Goal: Check status: Check status

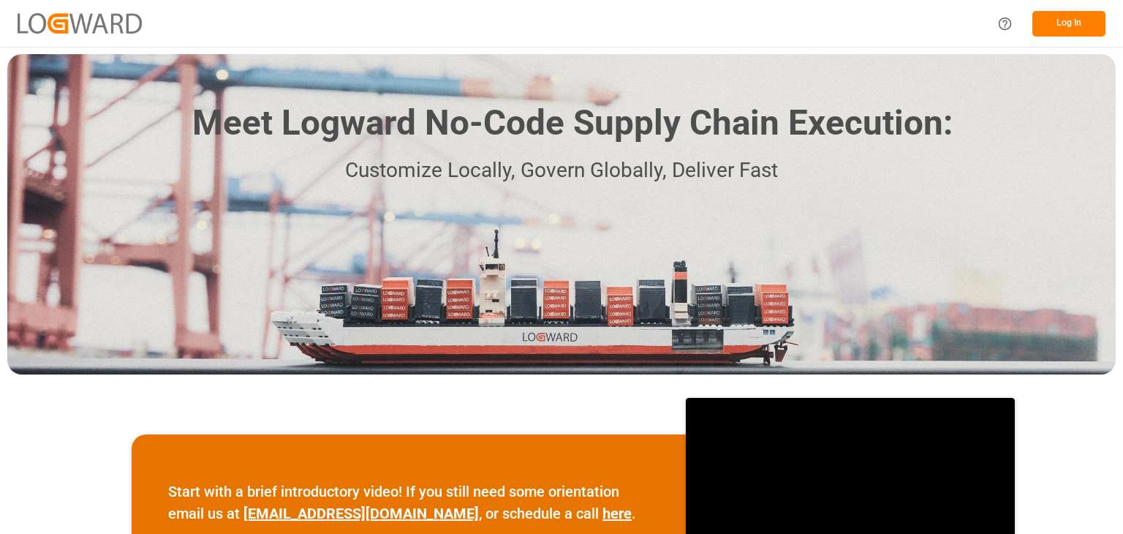
click at [1051, 22] on button "Log In" at bounding box center [1069, 24] width 73 height 26
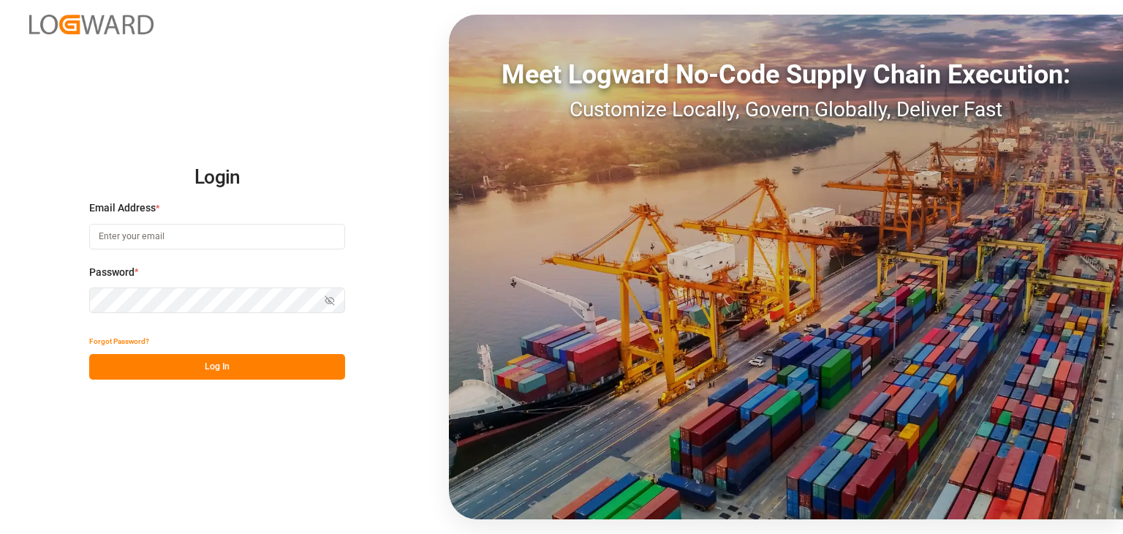
click at [262, 234] on input at bounding box center [217, 237] width 256 height 26
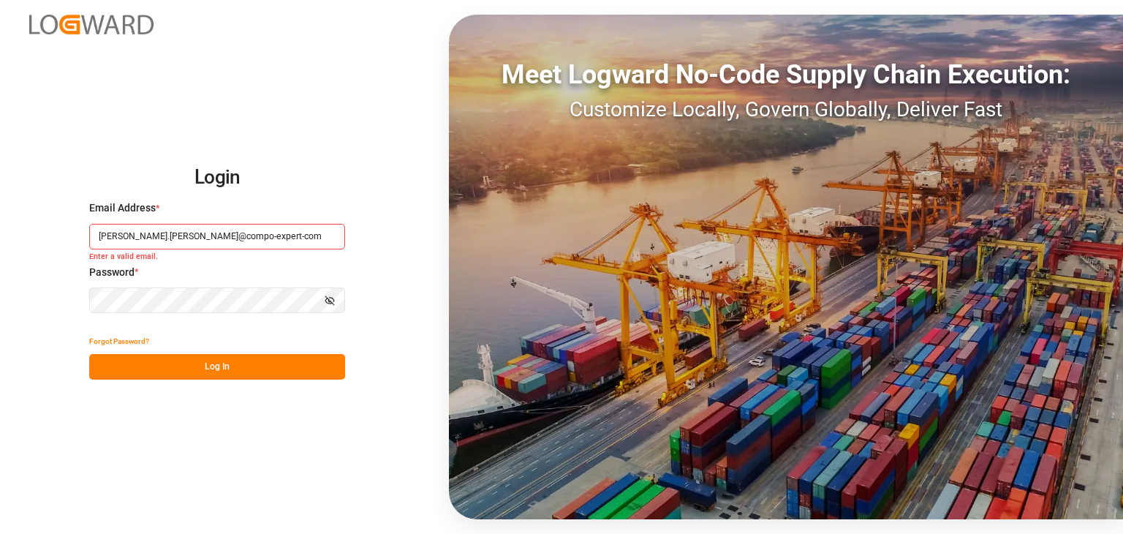
click at [268, 367] on button "Log In" at bounding box center [217, 367] width 256 height 26
click at [287, 369] on button "Log In" at bounding box center [217, 367] width 256 height 26
click at [216, 358] on button "Log In" at bounding box center [217, 367] width 256 height 26
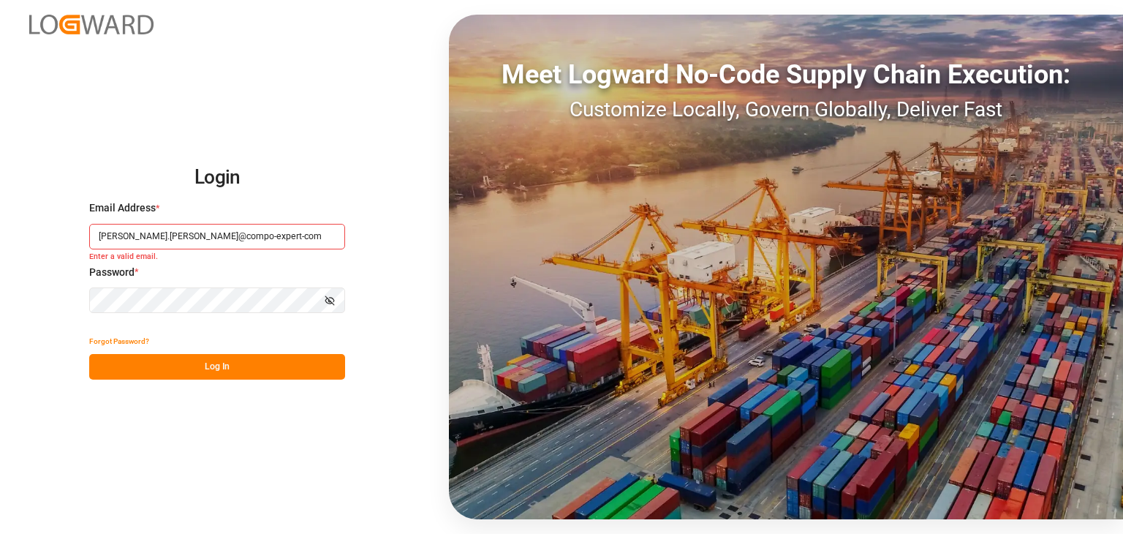
click at [338, 290] on button "Show password" at bounding box center [329, 300] width 31 height 26
click at [338, 290] on button "Hide password" at bounding box center [329, 300] width 31 height 26
click at [239, 235] on input "omar.lopez@compo-expert-com" at bounding box center [217, 237] width 256 height 26
click at [209, 238] on input "omar.lopez@compo-expert-com" at bounding box center [217, 237] width 256 height 26
type input "omar.lopez@compo-expert.com"
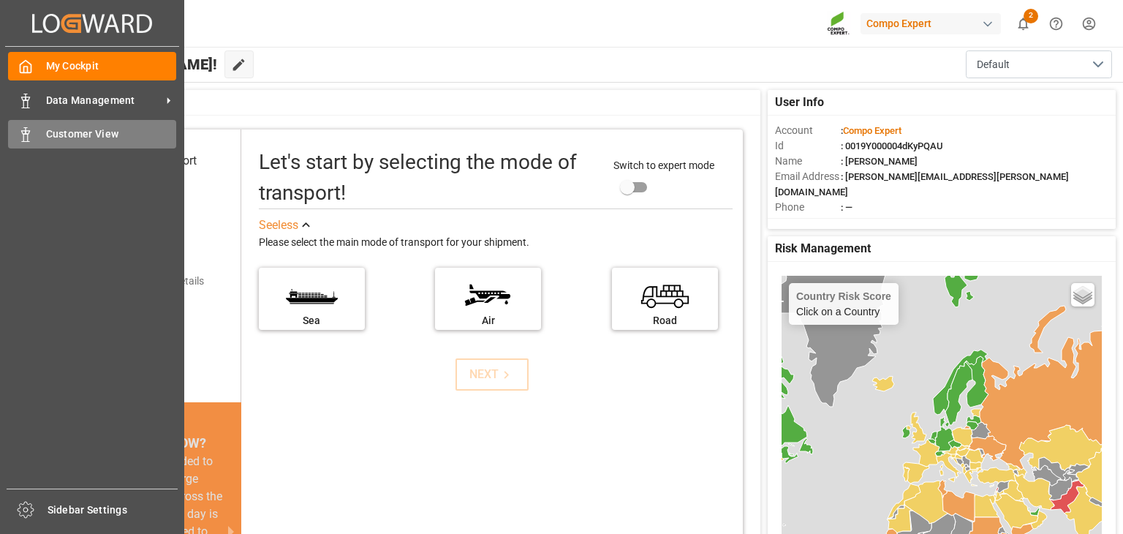
click at [25, 127] on div at bounding box center [20, 134] width 25 height 15
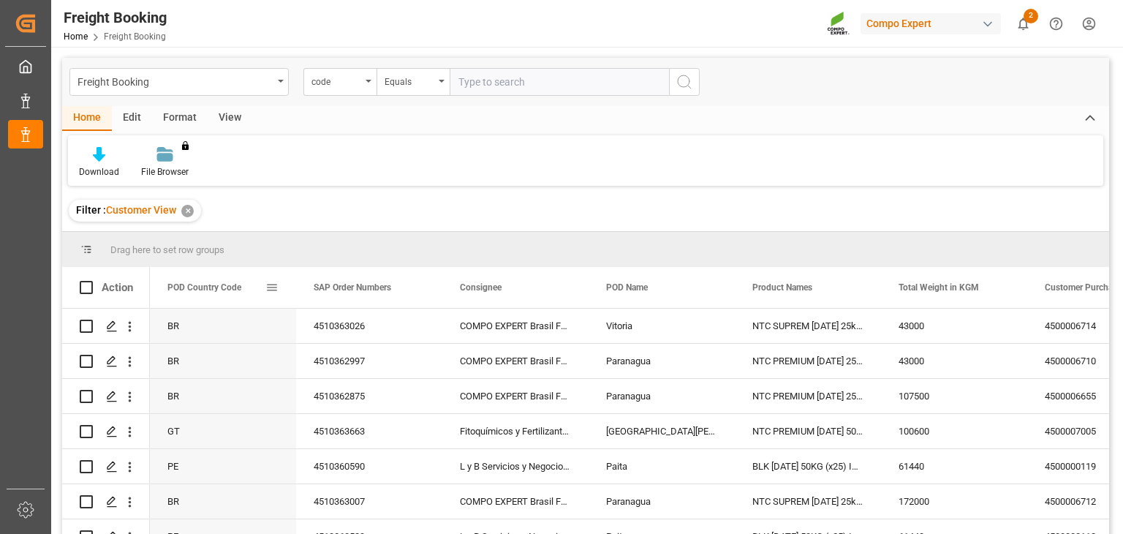
click at [235, 287] on span "POD Country Code" at bounding box center [204, 287] width 74 height 10
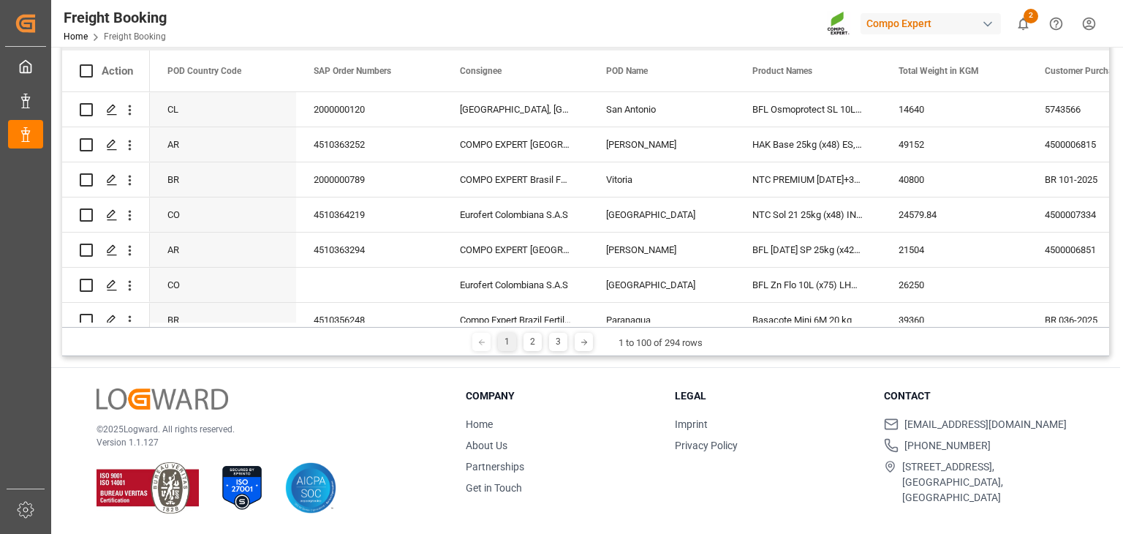
scroll to position [1587, 0]
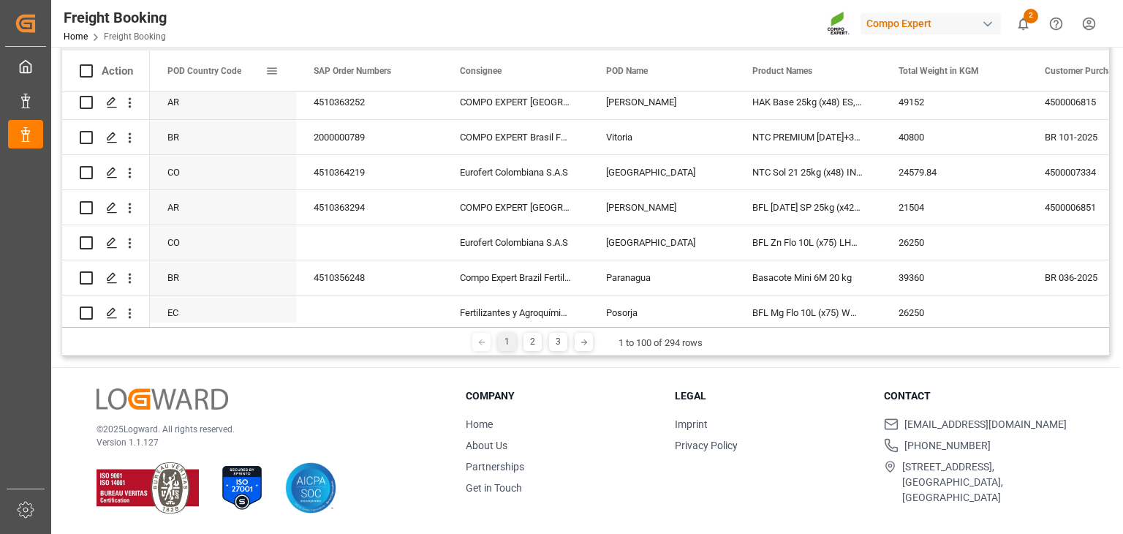
click at [272, 68] on span at bounding box center [271, 70] width 13 height 13
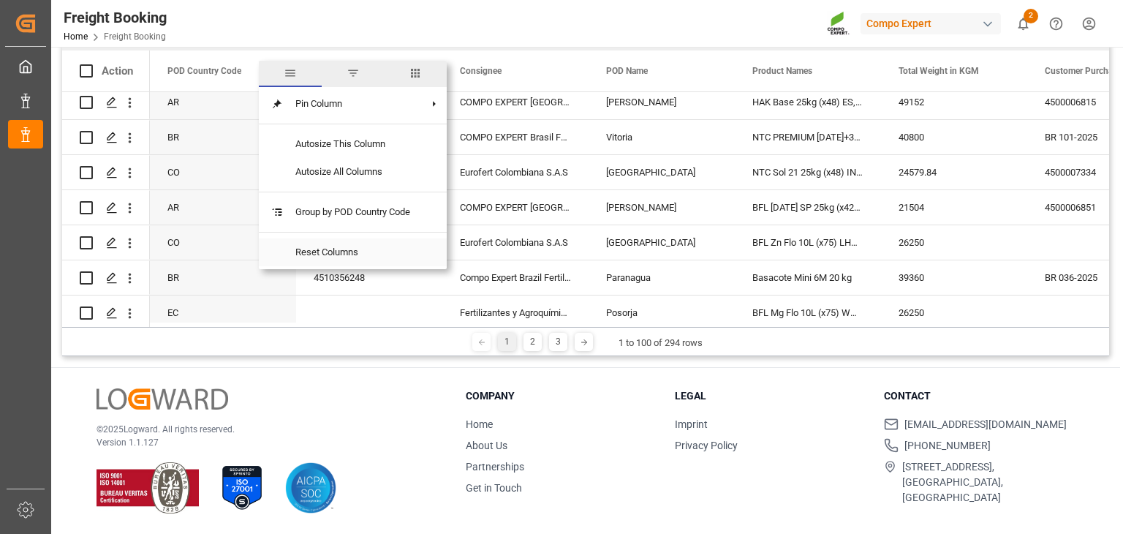
click at [350, 242] on span "Reset Columns" at bounding box center [353, 252] width 138 height 28
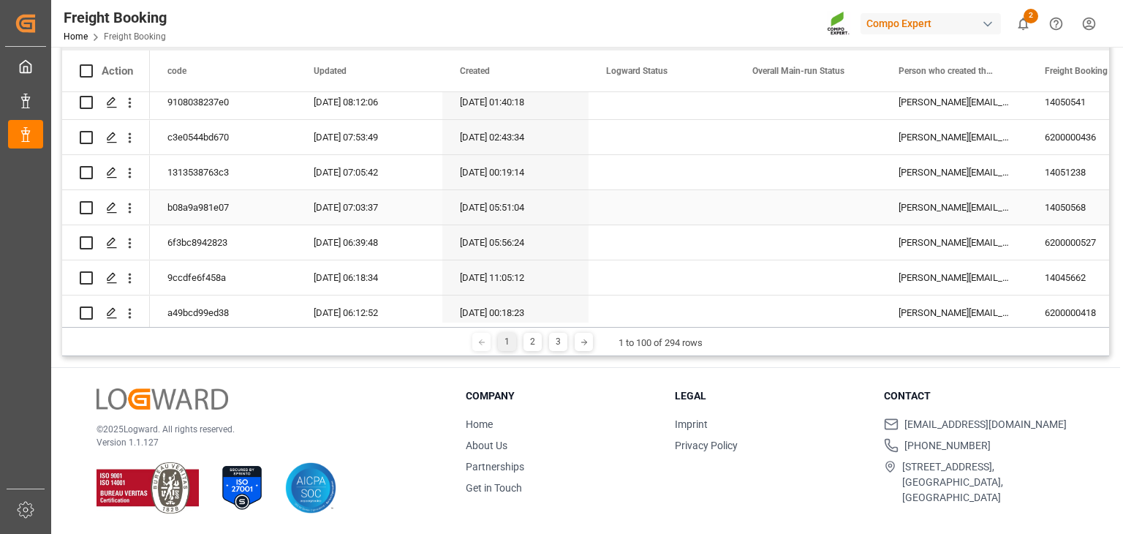
click at [360, 208] on div "08.09.2025 07:03:37" at bounding box center [369, 207] width 146 height 34
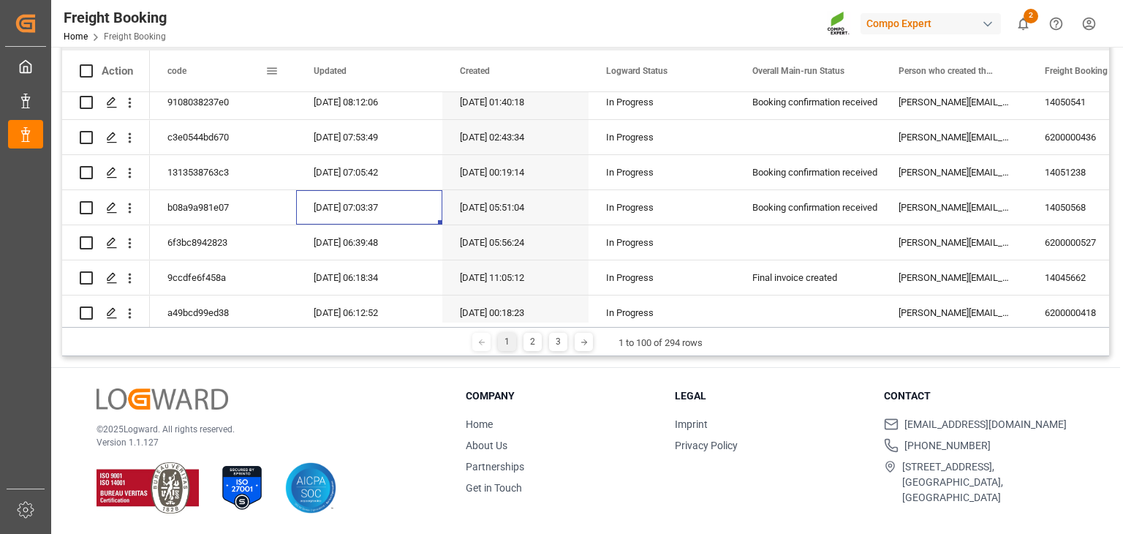
click at [272, 77] on span at bounding box center [271, 70] width 13 height 13
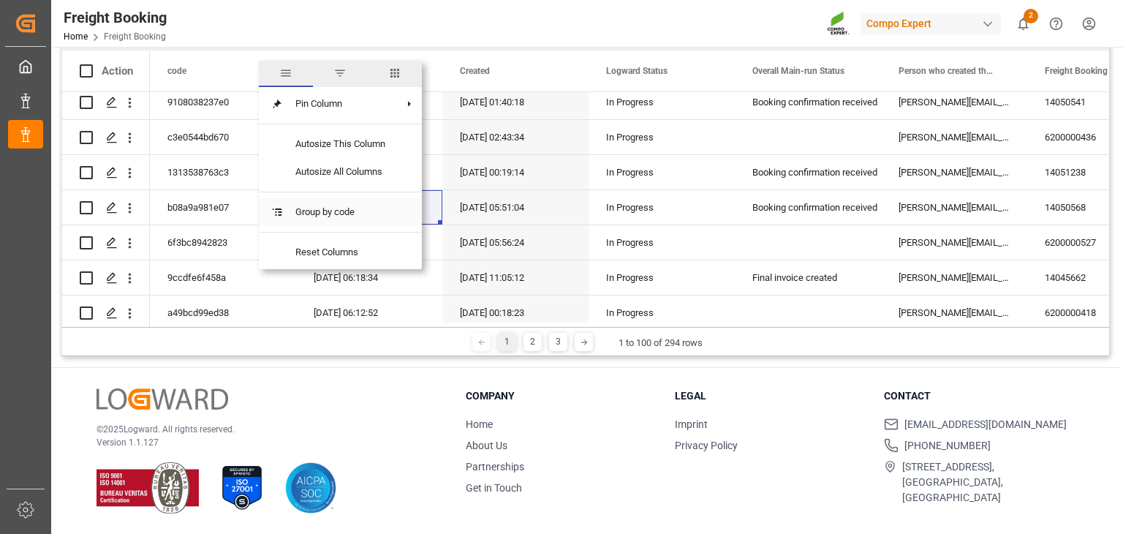
click at [343, 214] on span "Group by code" at bounding box center [340, 212] width 113 height 28
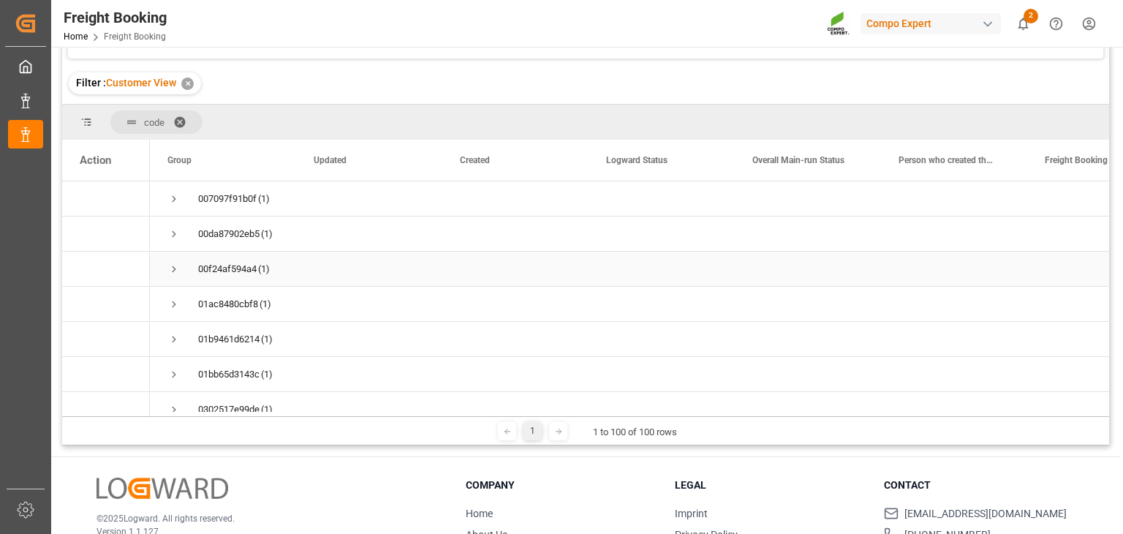
scroll to position [116, 0]
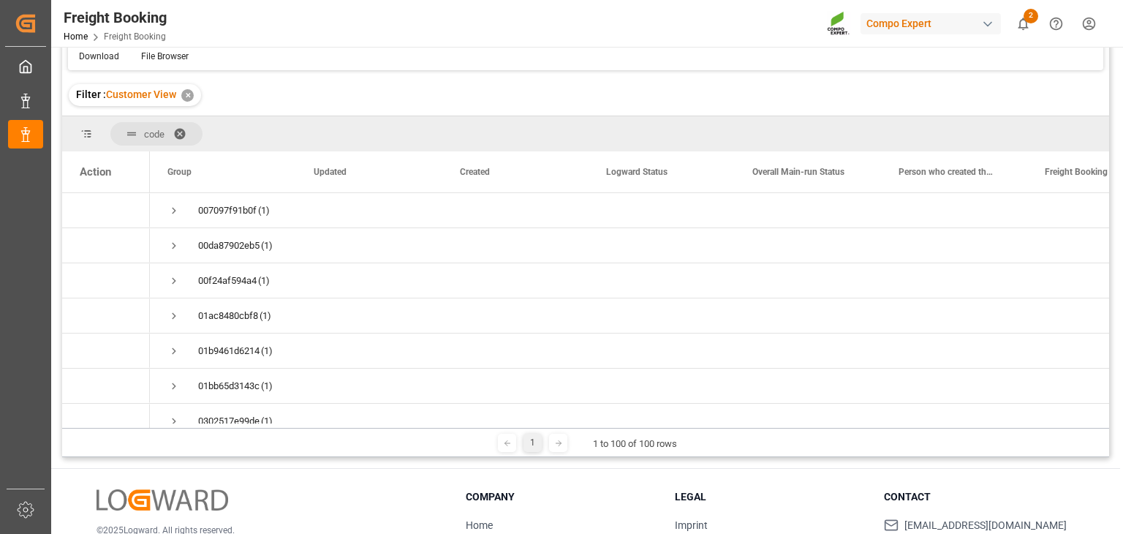
click at [186, 135] on span at bounding box center [184, 133] width 23 height 13
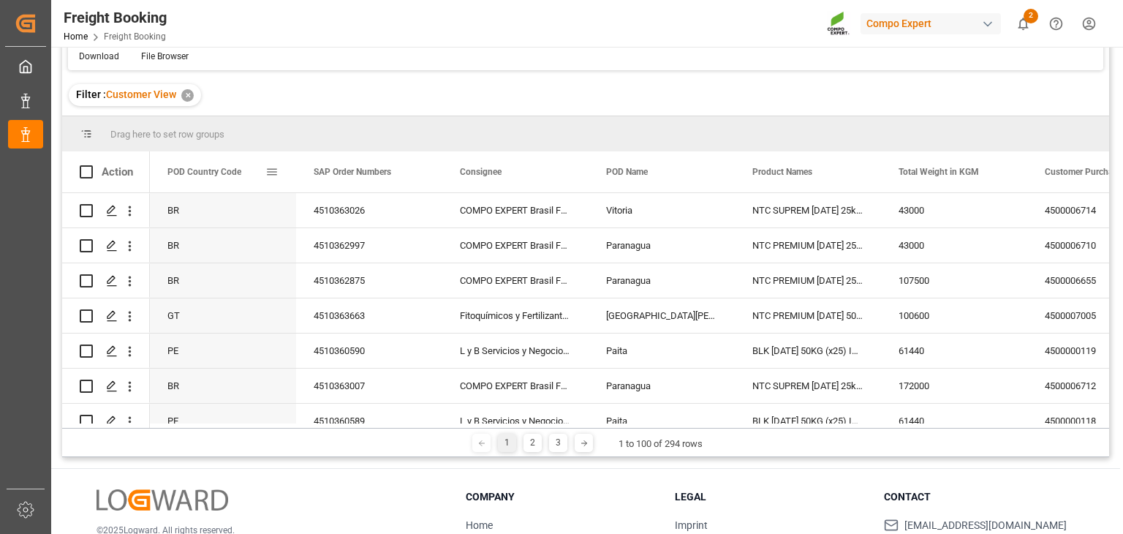
click at [283, 181] on div "POD Country Code" at bounding box center [223, 171] width 146 height 41
click at [279, 176] on div "POD Country Code" at bounding box center [223, 171] width 146 height 41
click at [276, 170] on span at bounding box center [271, 171] width 13 height 13
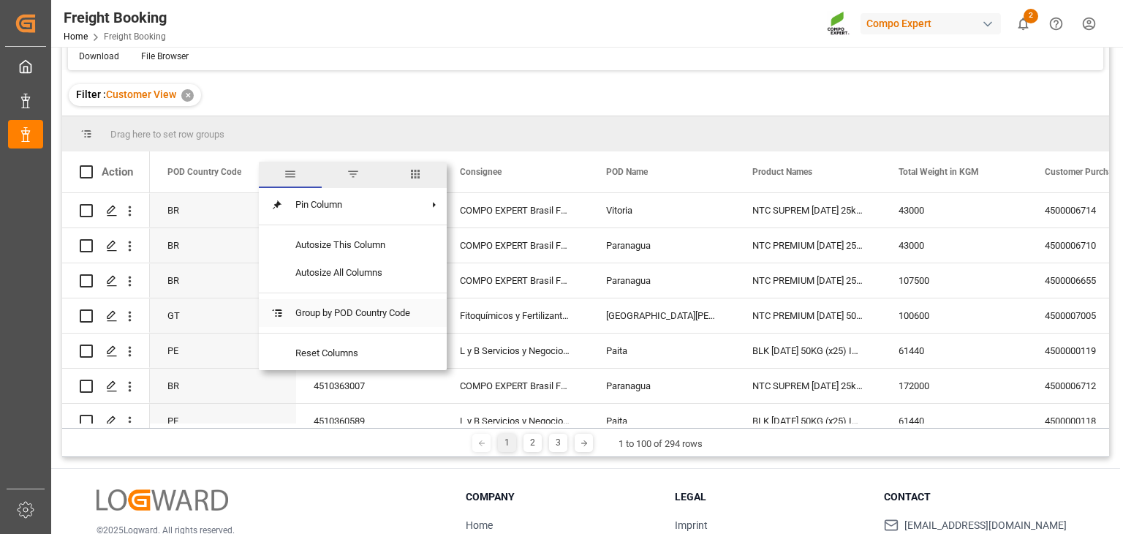
click at [336, 320] on span "Group by POD Country Code" at bounding box center [353, 313] width 138 height 28
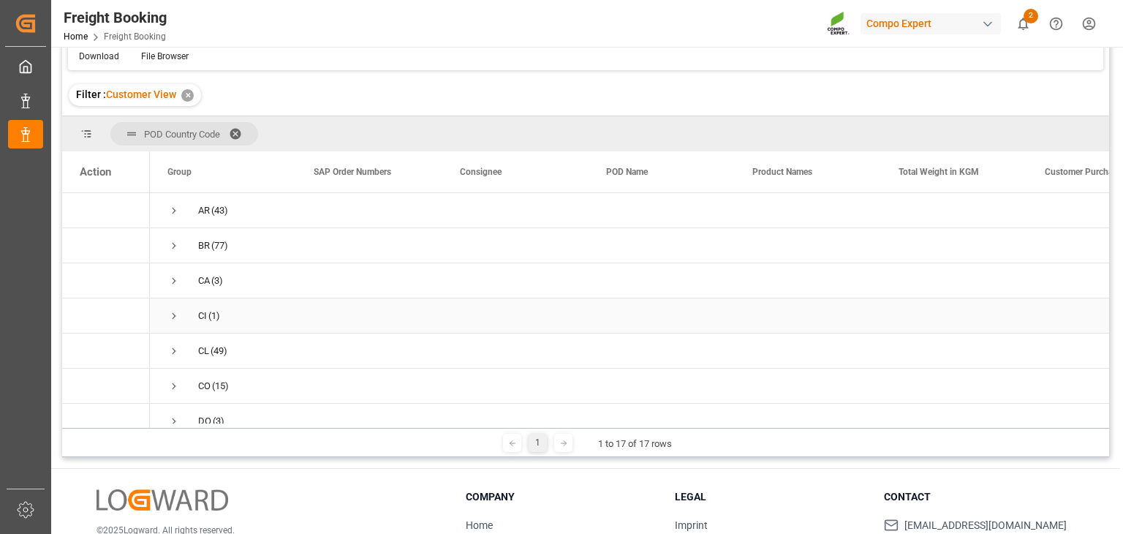
scroll to position [371, 0]
click at [254, 328] on span "US (5)" at bounding box center [222, 335] width 111 height 33
click at [183, 328] on span "US (5)" at bounding box center [222, 335] width 111 height 33
click at [176, 329] on span "Press SPACE to select this row." at bounding box center [173, 335] width 13 height 13
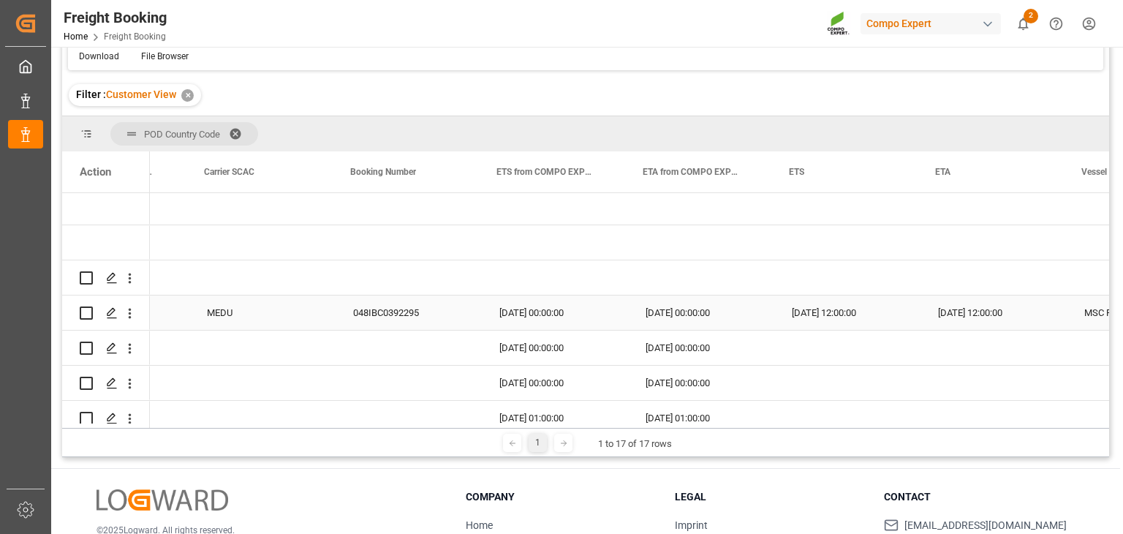
scroll to position [0, 0]
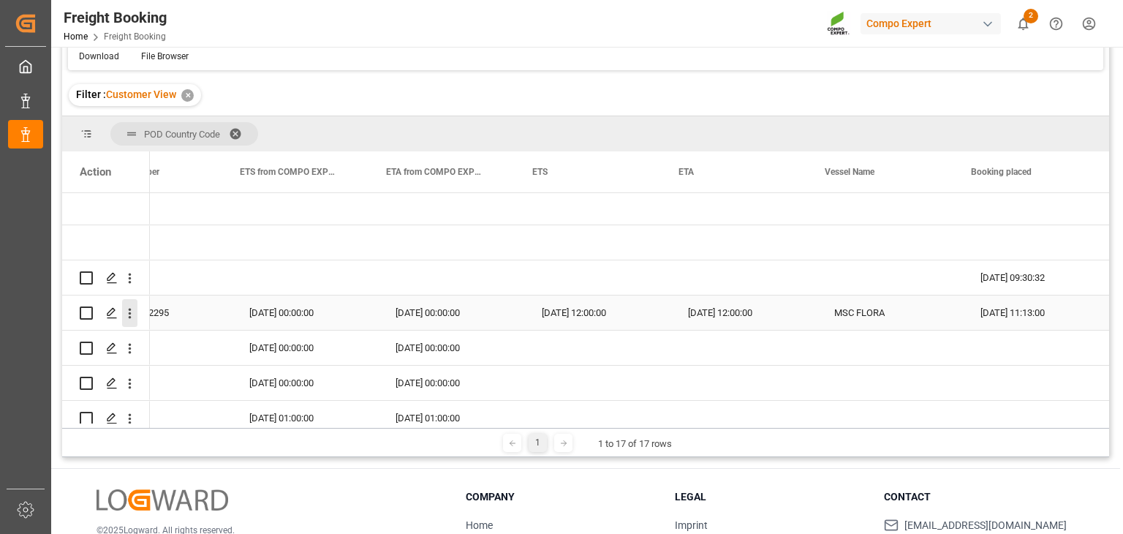
click at [127, 301] on button "open menu" at bounding box center [129, 313] width 15 height 28
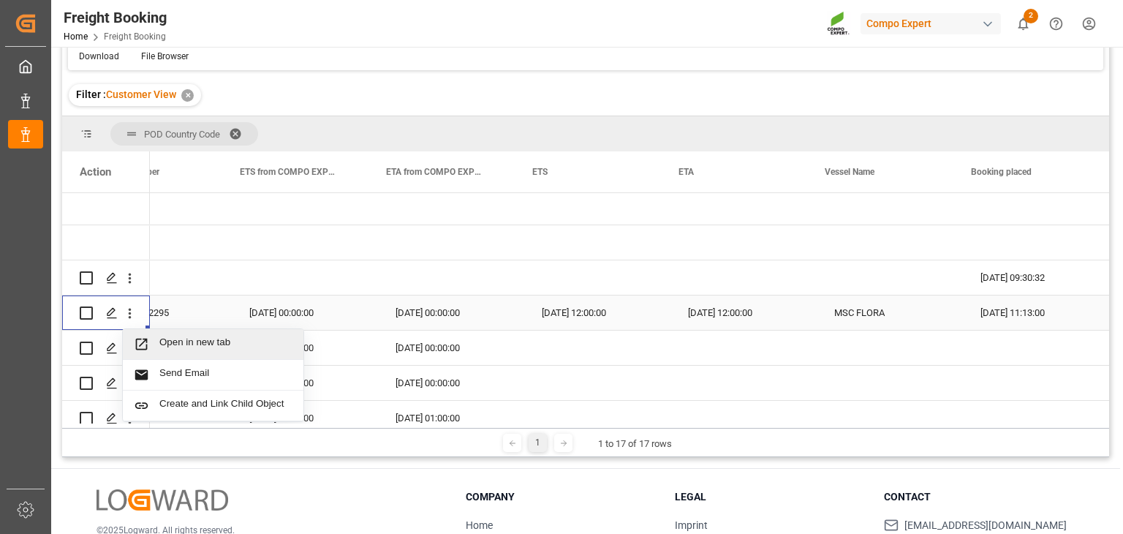
click at [181, 340] on span "Open in new tab" at bounding box center [225, 343] width 133 height 15
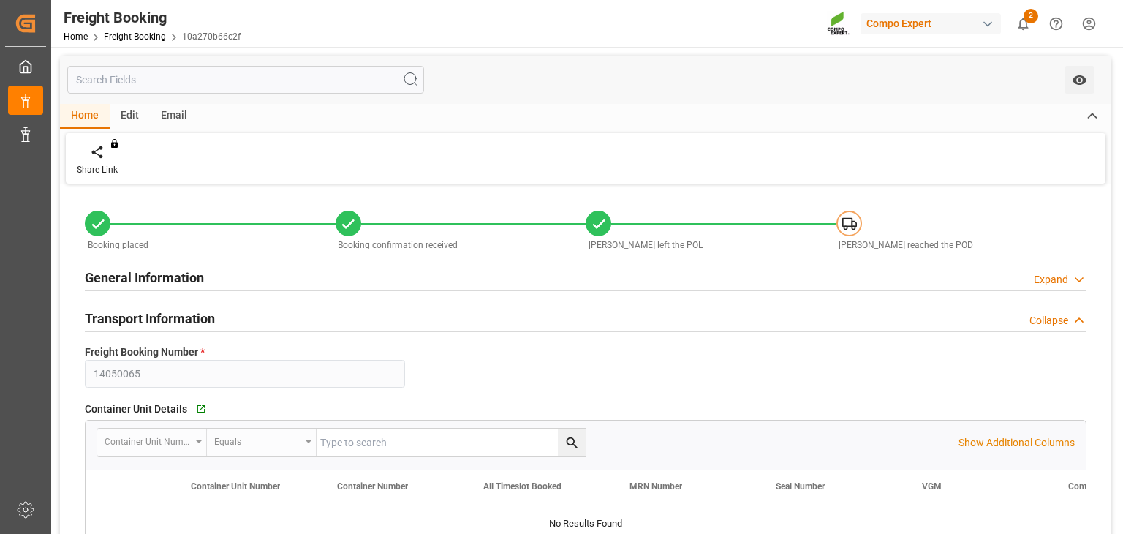
type input "MEDU"
type input "9978937"
type input "ESVLC"
type input "USLAX"
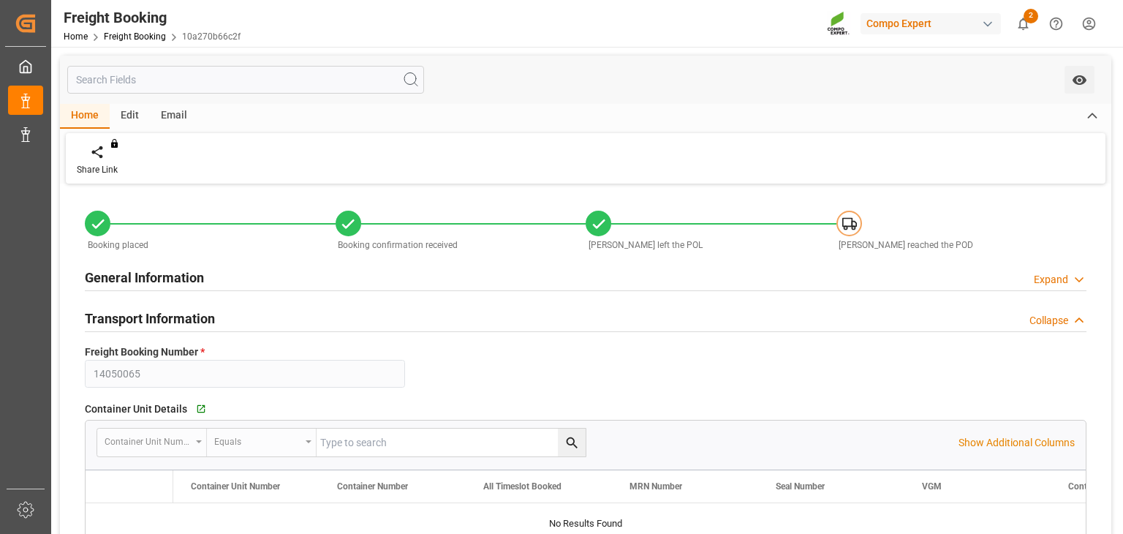
type input "64"
type input "78646.272"
type input "29.07.2025 00:00"
type input "[DATE] 00:00"
type input "14.09.2025 00:00"
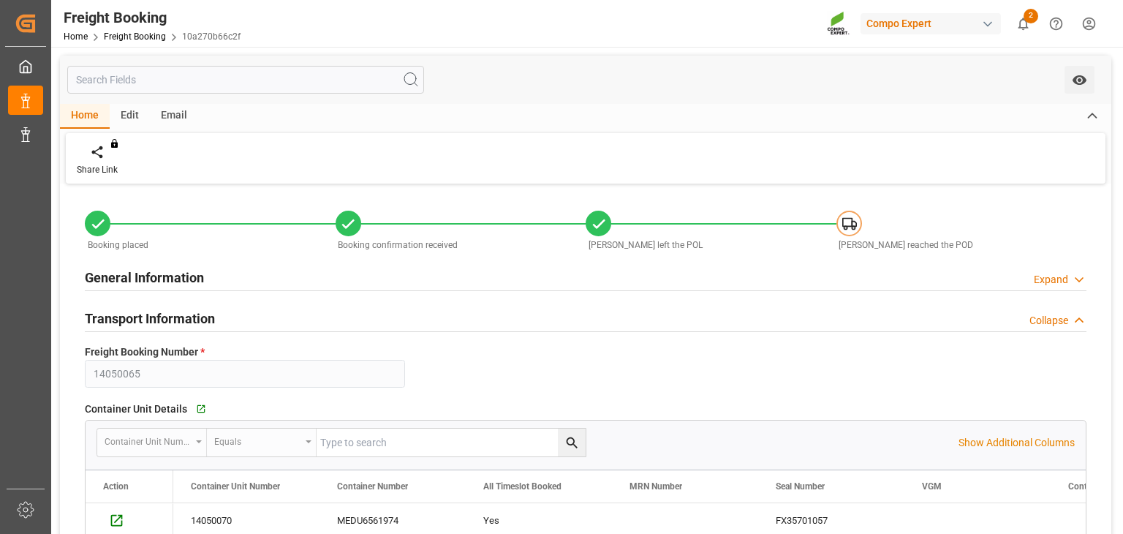
type input "[DATE] 12:00"
type input "22.08.2025"
type input "05.08.2025 11:12"
type input "05.08.2025 11:13"
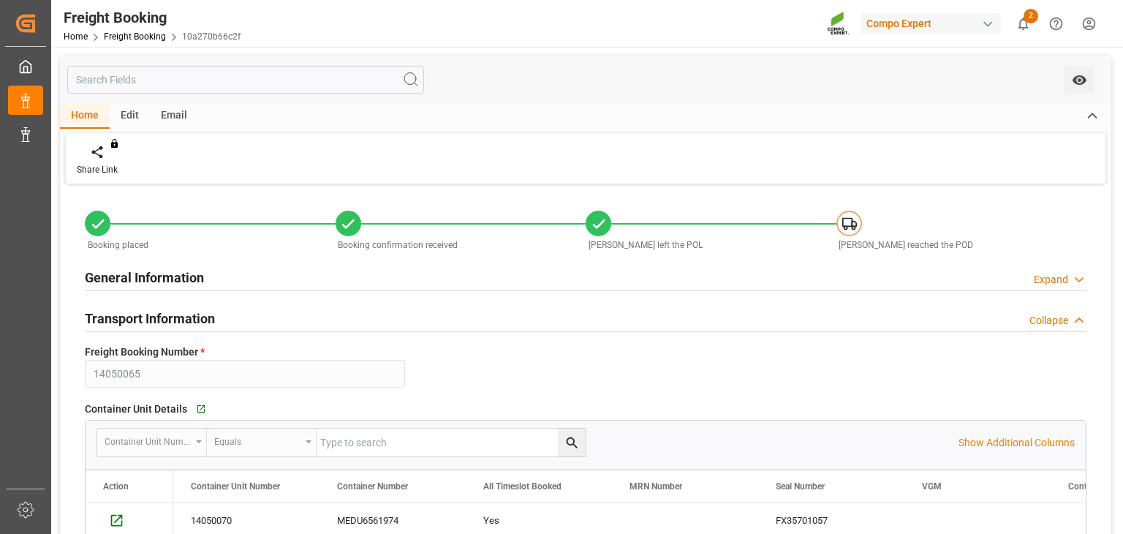
type input "05.08.2025 11:13"
type input "22.08.2025 11:13"
type input "05.08.2025 11:13"
type input "22.08.2025 13:13"
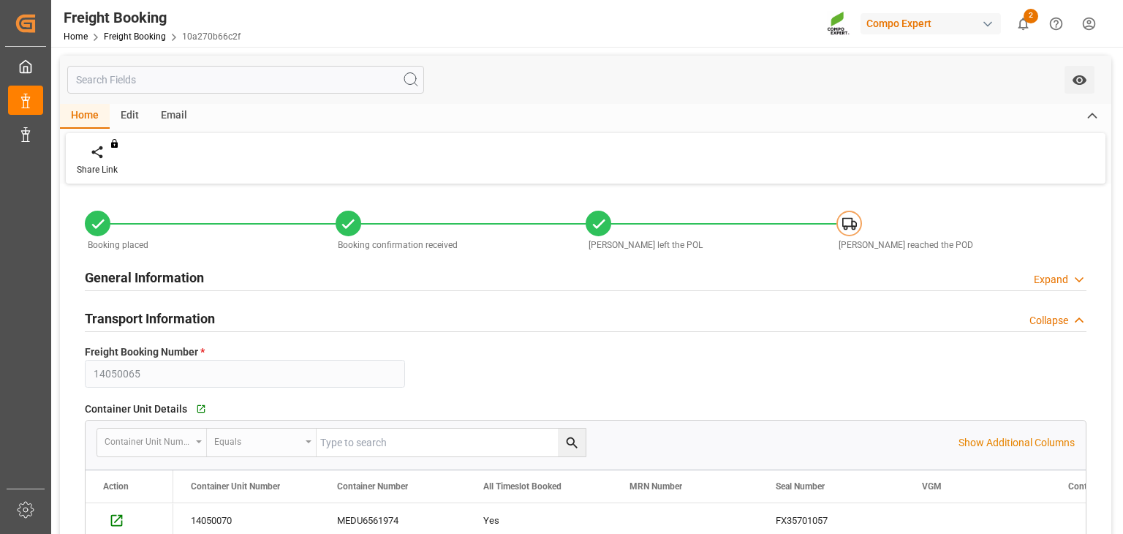
type input "22.08.2025 13:13"
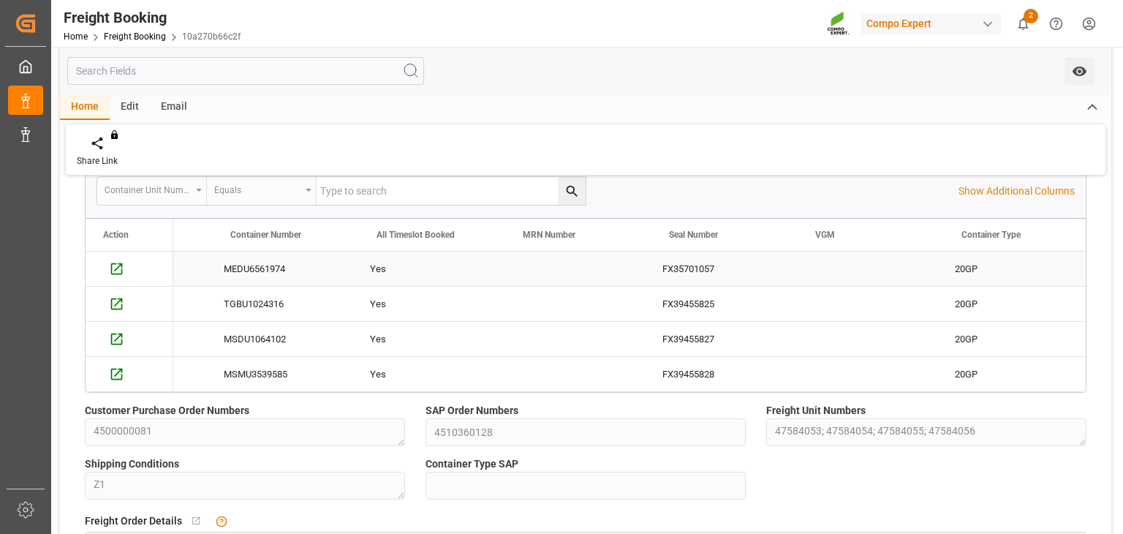
scroll to position [0, 104]
click at [117, 267] on icon "Press SPACE to select this row." at bounding box center [116, 268] width 15 height 15
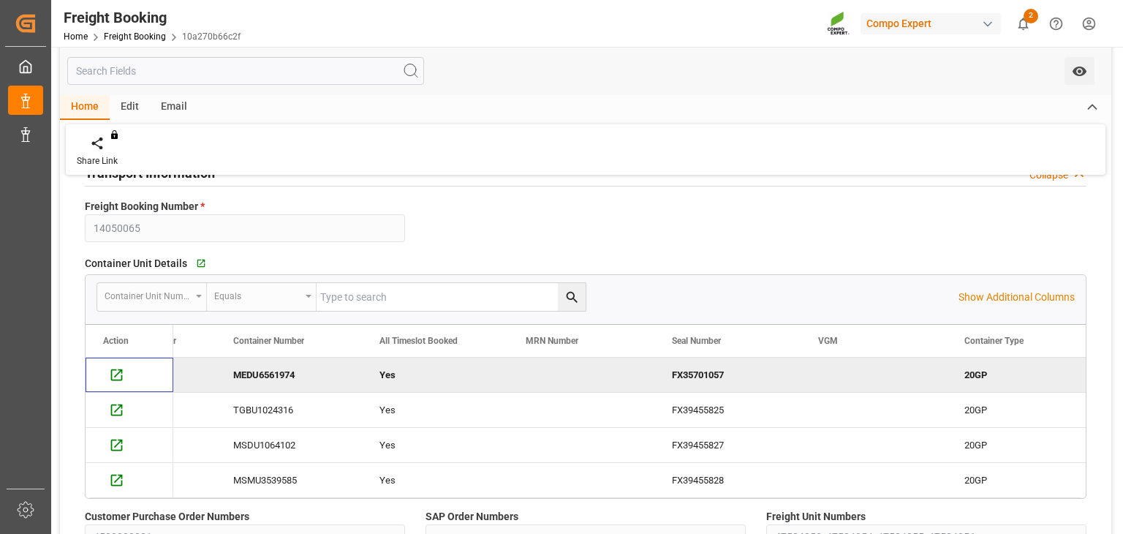
scroll to position [146, 0]
click at [197, 263] on icon "button" at bounding box center [200, 263] width 12 height 12
click at [119, 398] on div "Press SPACE to select this row." at bounding box center [114, 408] width 22 height 27
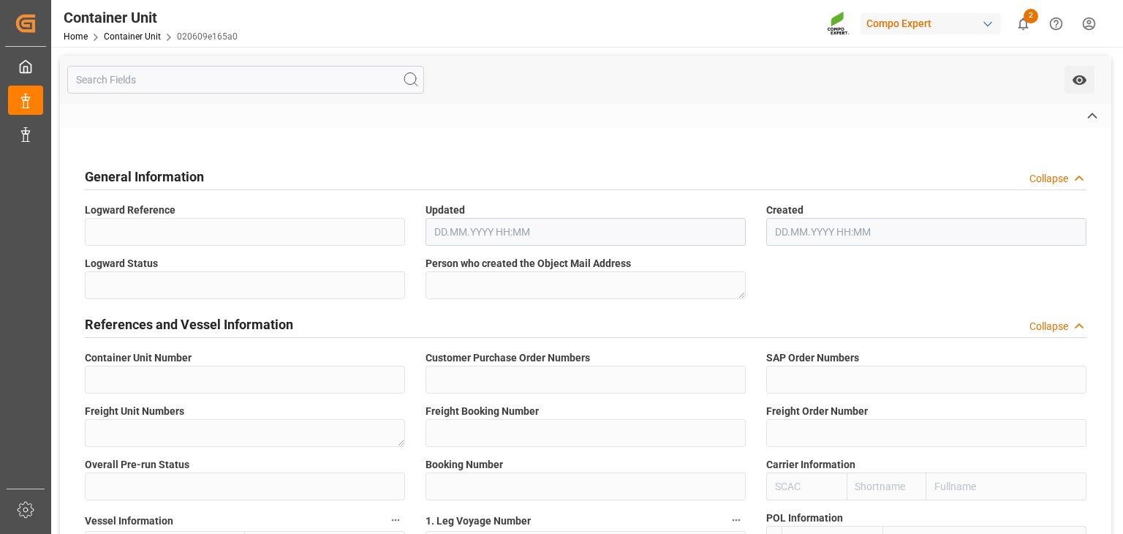
type input "14050070"
type input "4500000081"
type input "4510360128"
type textarea "47584056"
type input "14050065"
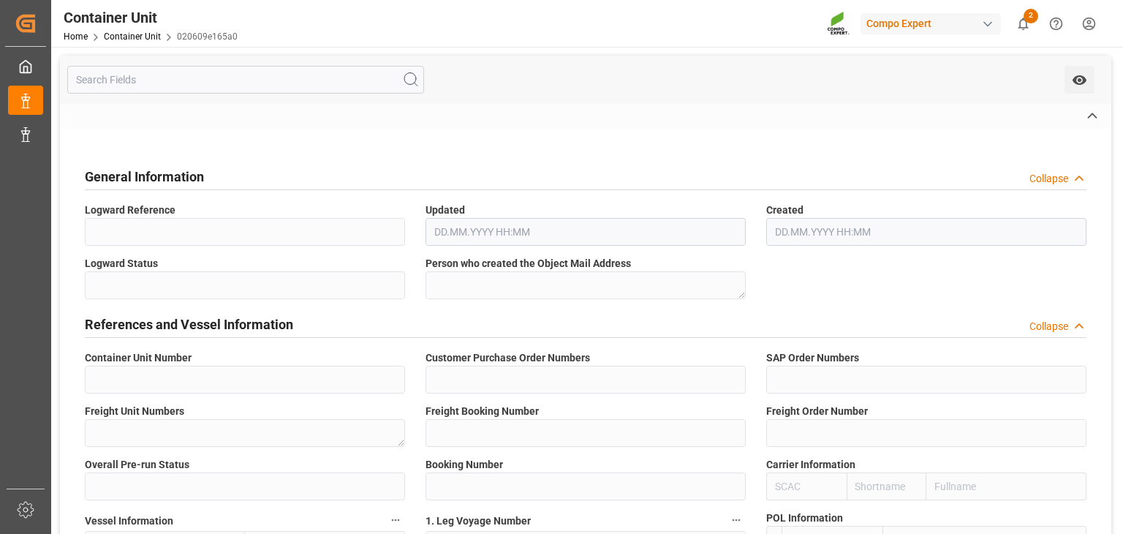
type input "14050070"
type input "7"
type input "048IBC0392295"
type input "MEDU"
type input "MSC FLORA"
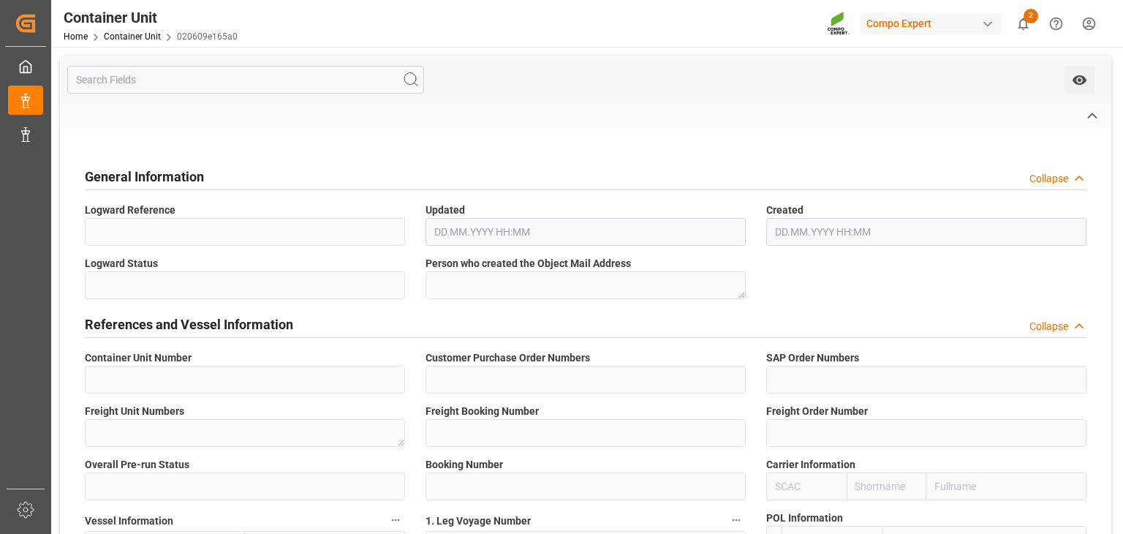
type input "MC532A"
type input "[GEOGRAPHIC_DATA]"
type textarea "CIF"
type input "No"
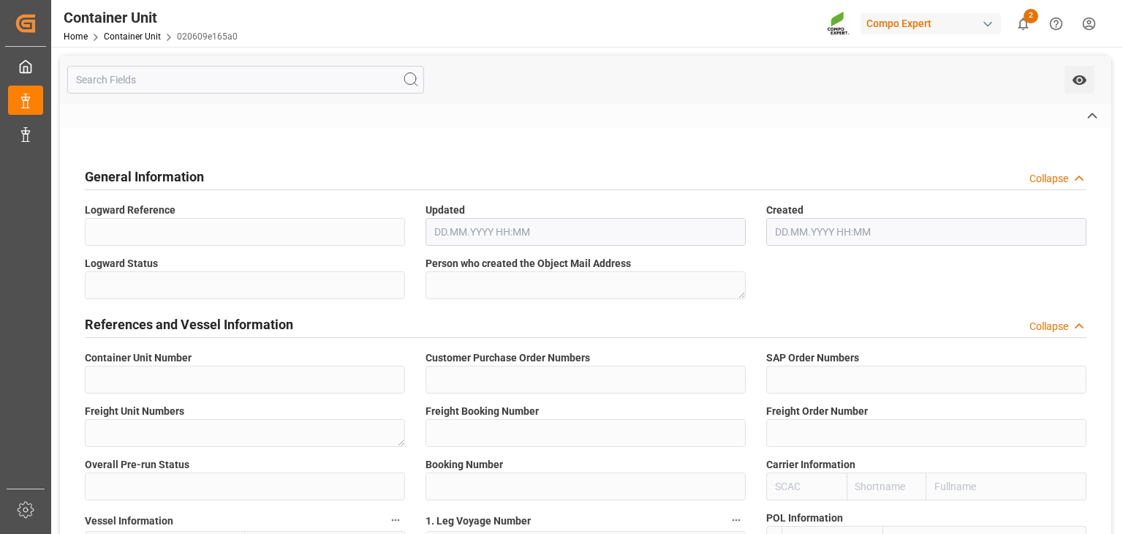
type input "20GP"
type input "MEDU6561974"
type input "FX35701057"
type input "2"
type textarea "COMPO Centro de Producción"
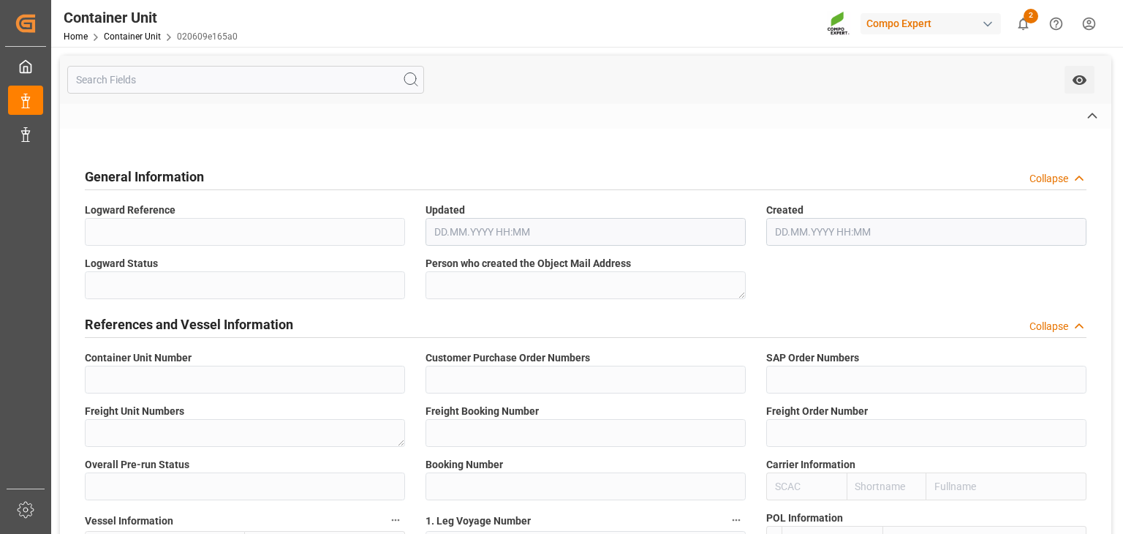
type textarea "12600"
type input "[GEOGRAPHIC_DATA]"
type textarea "32963"
type input "[GEOGRAPHIC_DATA]"
type textarea "HAK Rojo 18+18+18 25kg (x48) WW"
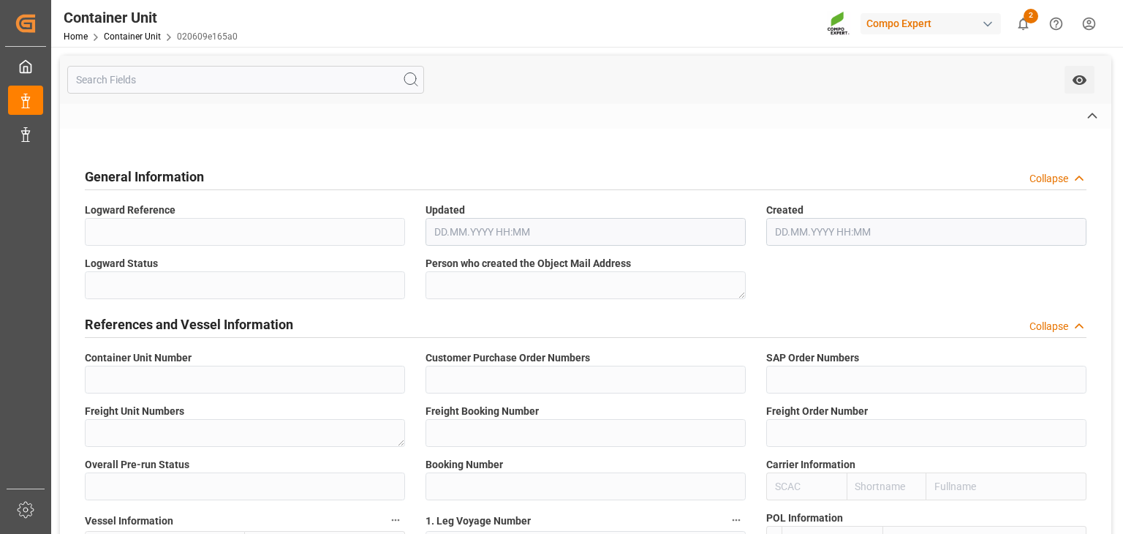
type textarea "1219802508"
type input "[GEOGRAPHIC_DATA]"
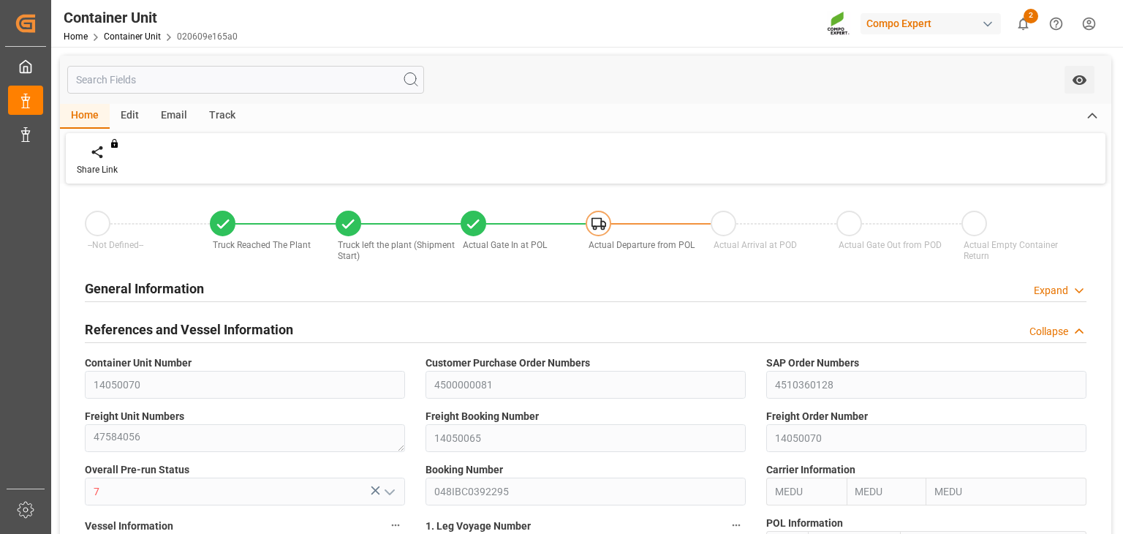
type input "MEDU"
type input "9978937"
type input "ESVLC"
type input "USLAX"
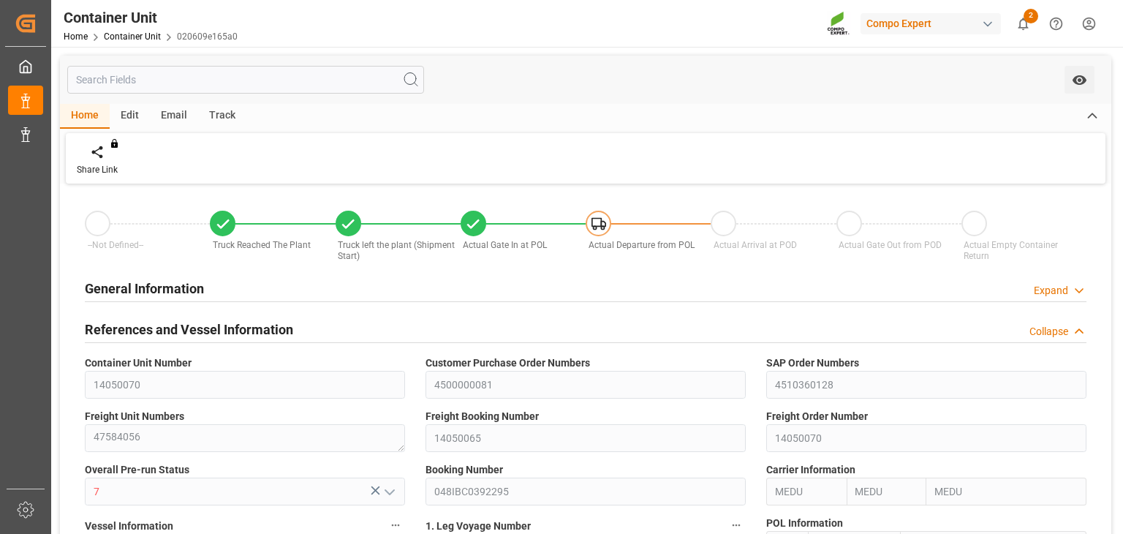
type input "64"
type input "19660.8"
type input "USLAX"
type input "[DATE] 13:08"
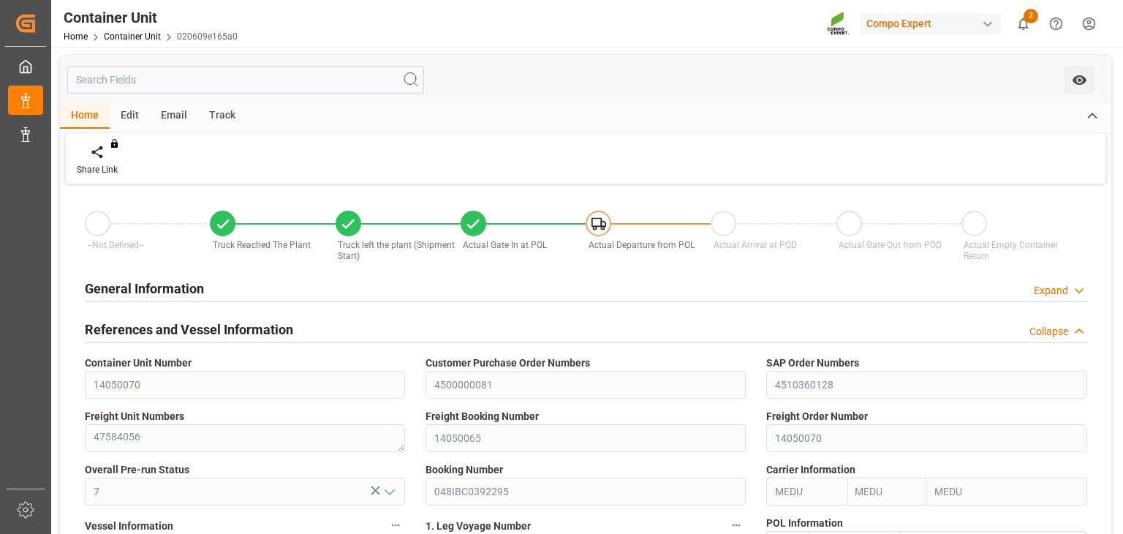
type input "12.08.2025 14:09"
type input "[DATE] 14:15"
type input "12.08.2025 14:37"
type input "12.08.2025 14:50"
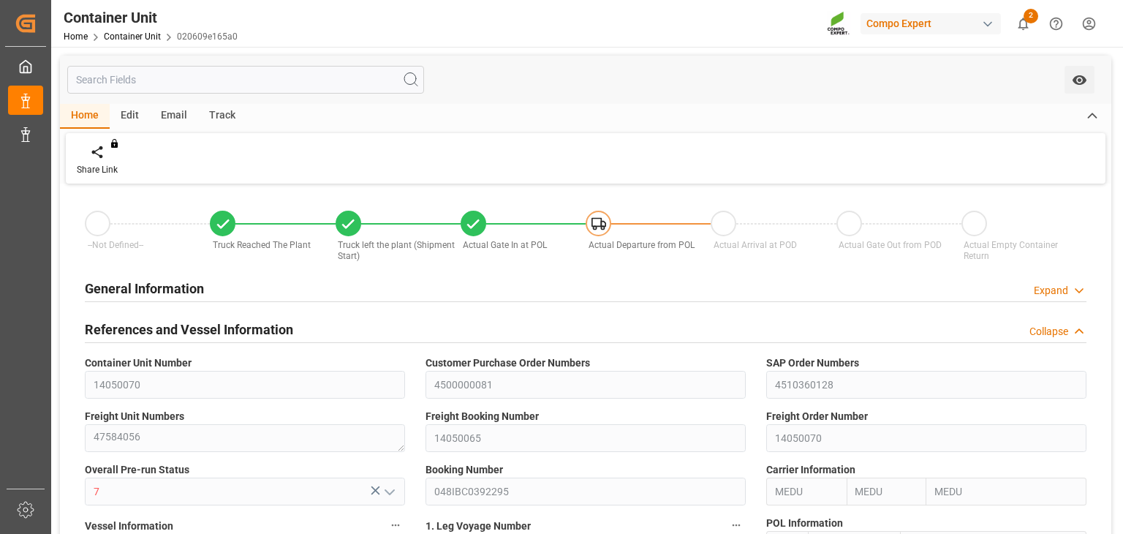
type input "[DATE]"
type input "[DATE] 12:00"
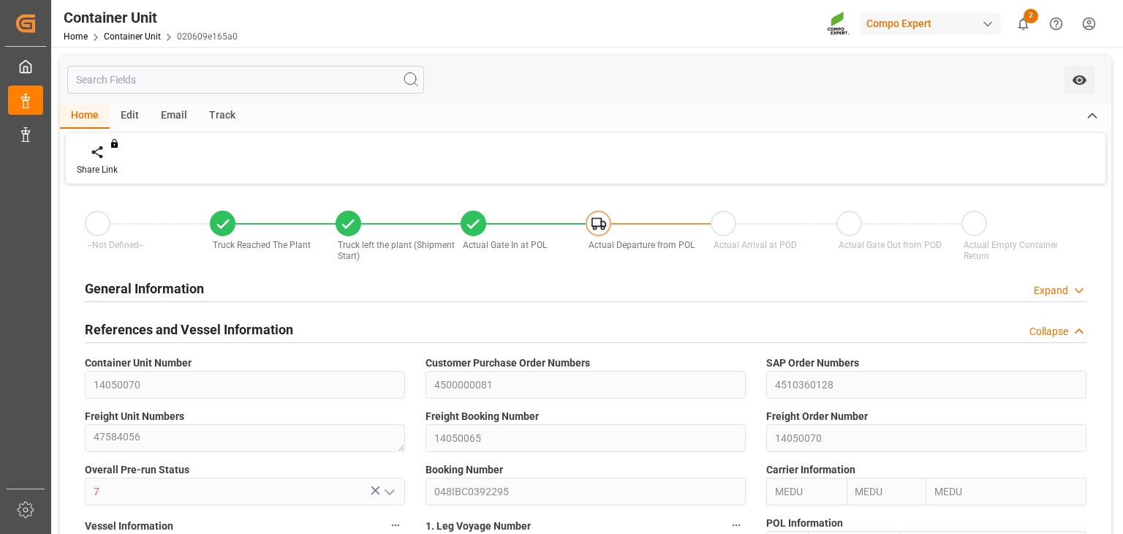
type input "[DATE] 00:02"
type input "[DATE] 00:01"
type input "[DATE] 12:00"
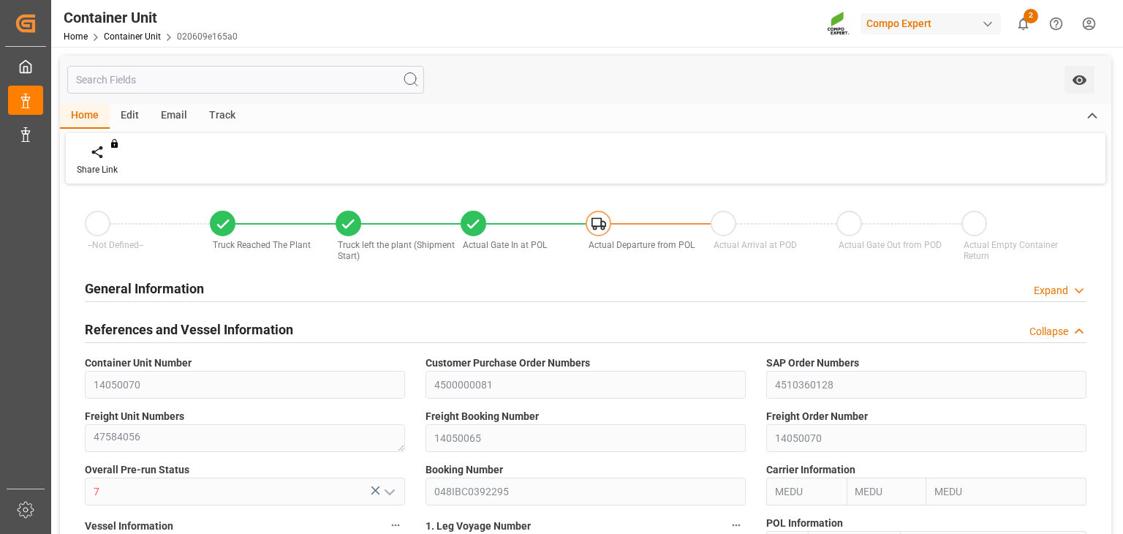
type input "[DATE] 00:00"
type input "[DATE] 12:00"
type input "MEDU"
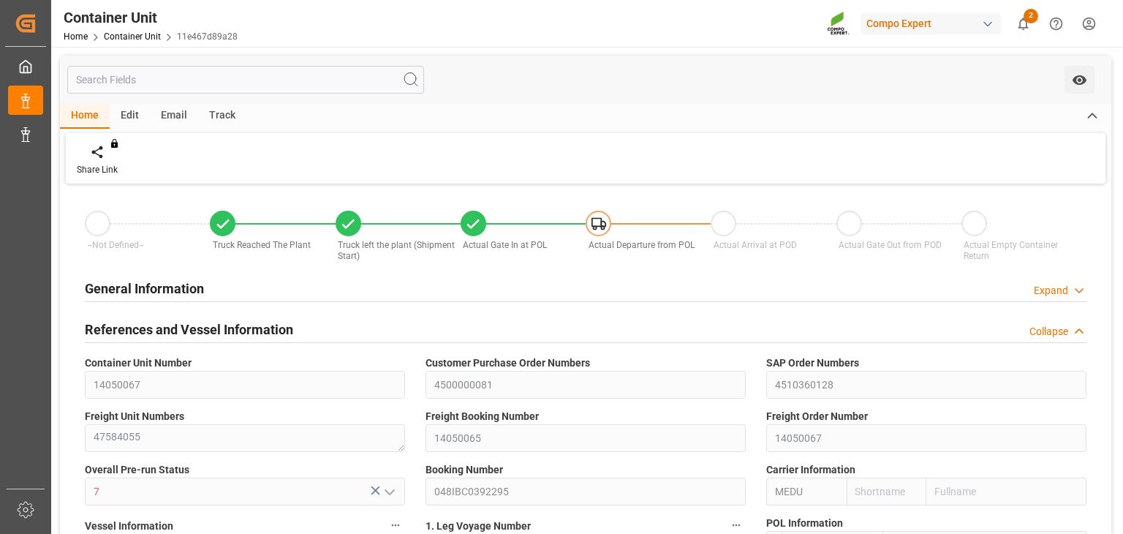
type input "9978937"
type input "ESVLC"
type input "USLAX"
type input "64"
type input "19663.872"
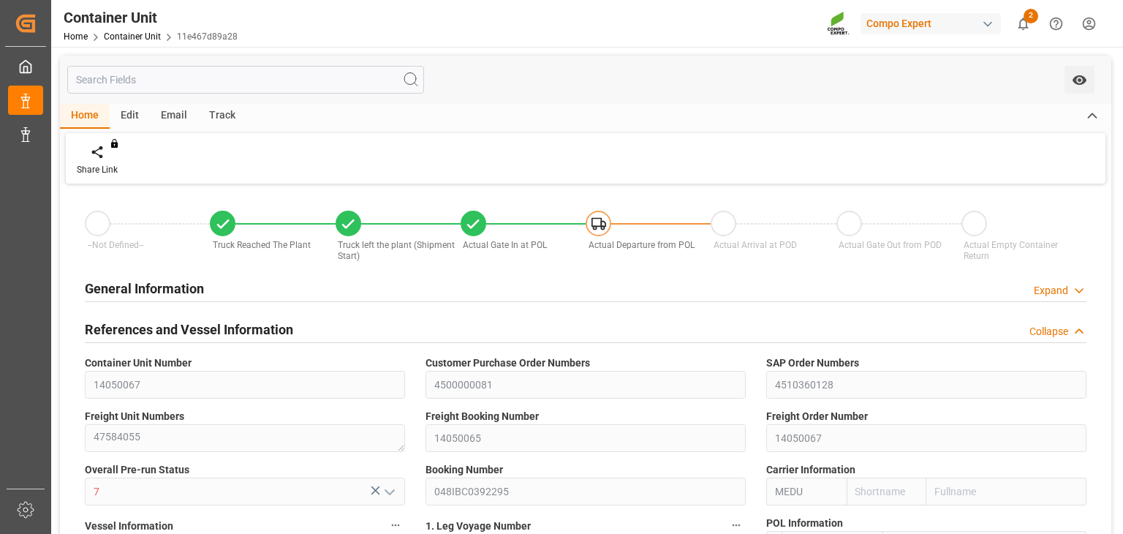
type input "USLAX"
type input "[DATE] 13:08"
type input "[DATE] 13:49"
type input "[DATE] 14:15"
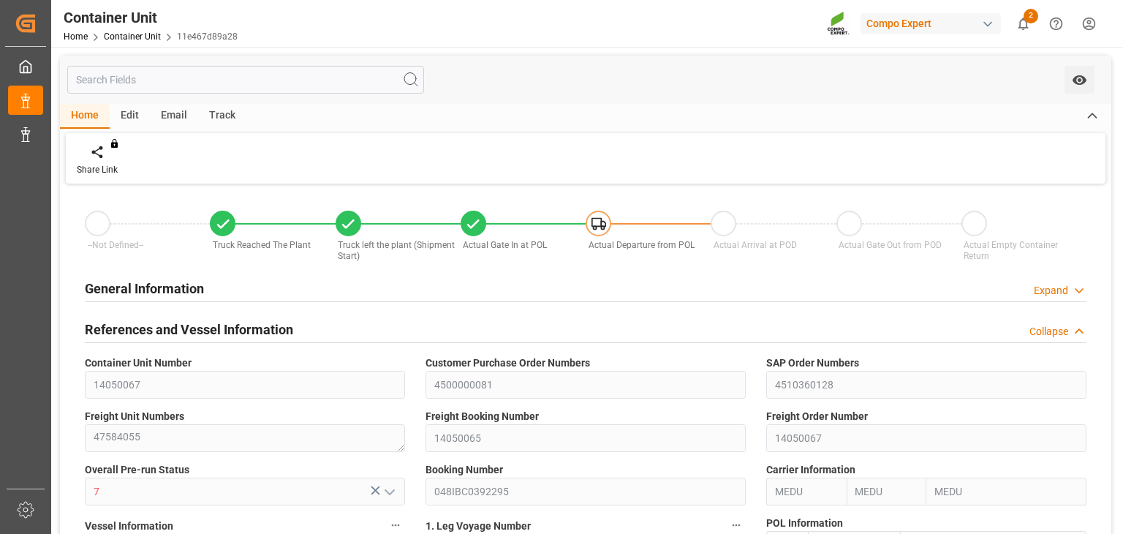
type input "[DATE] 14:41"
type input "[DATE] 14:54"
type input "[DATE]"
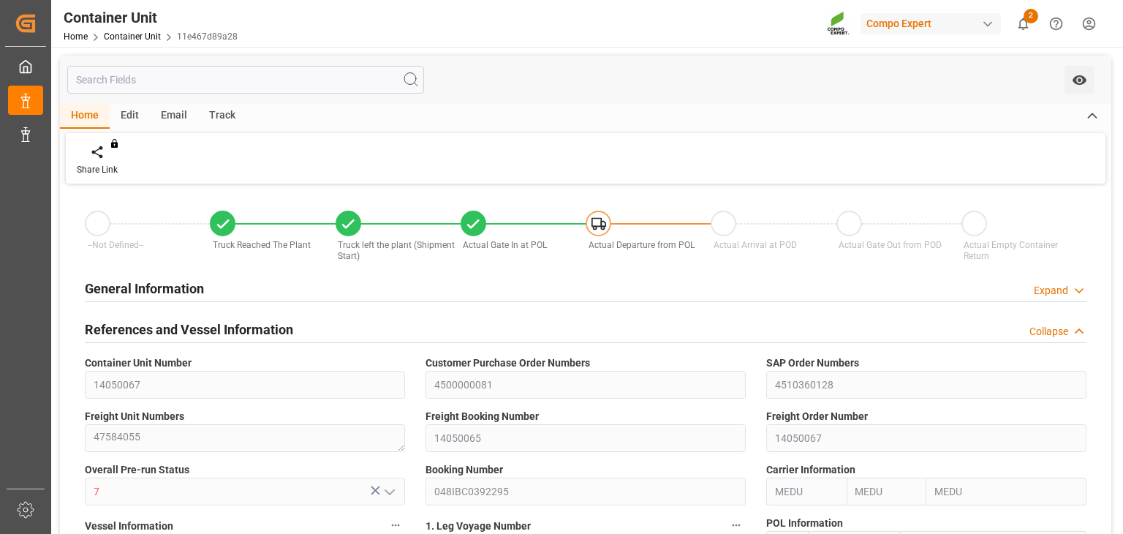
type input "[DATE] 12:00"
type input "[DATE] 00:02"
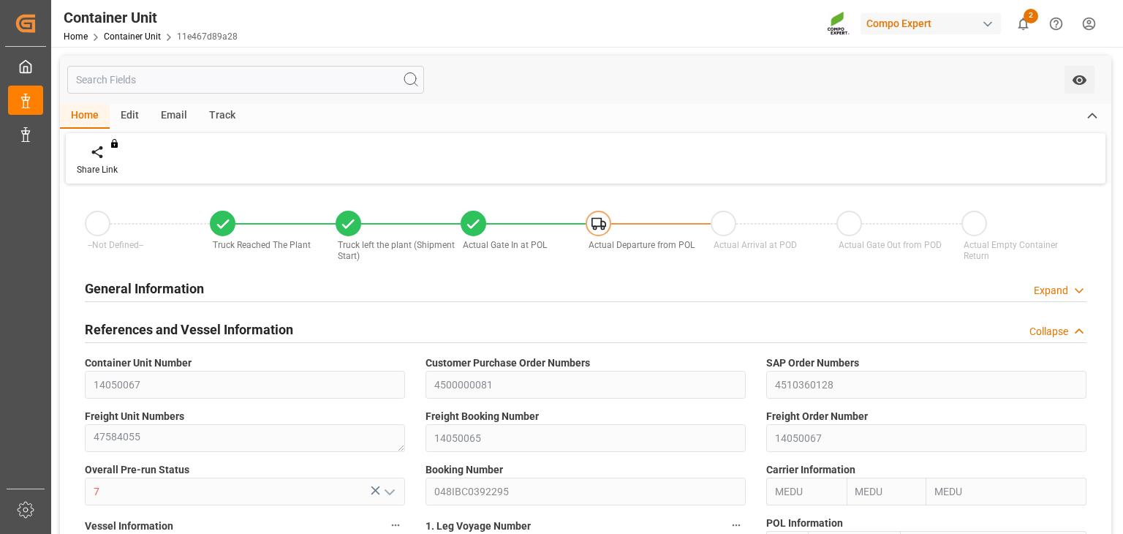
type input "[DATE] 00:01"
type input "[DATE] 12:00"
type input "[DATE] 00:00"
type input "[DATE] 12:00"
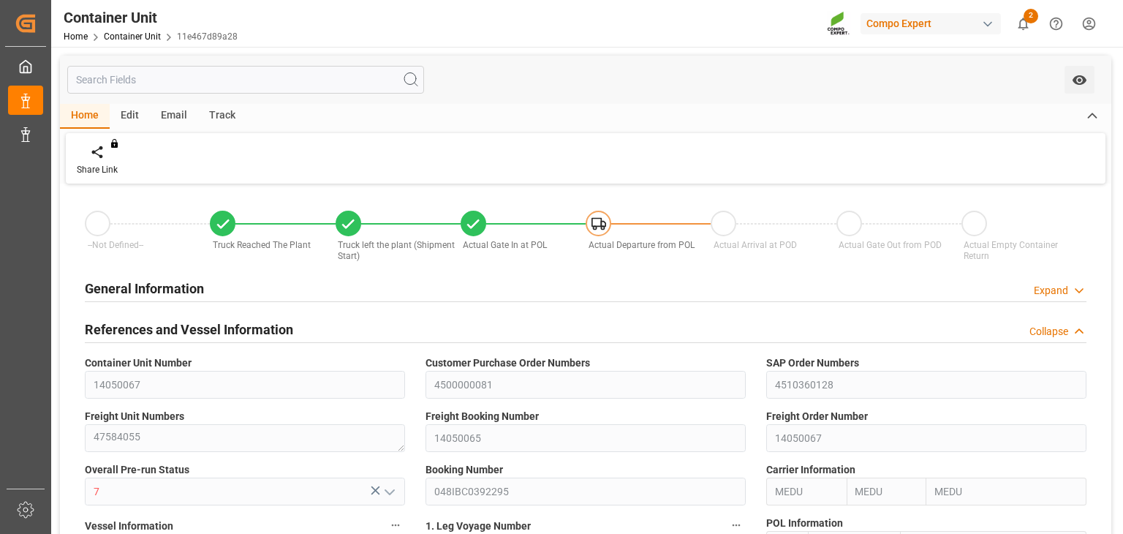
type input "[DATE] 12:00"
click at [211, 112] on div "Track" at bounding box center [222, 116] width 48 height 25
click at [228, 121] on div "Track" at bounding box center [222, 116] width 48 height 25
click at [99, 159] on icon at bounding box center [93, 155] width 15 height 10
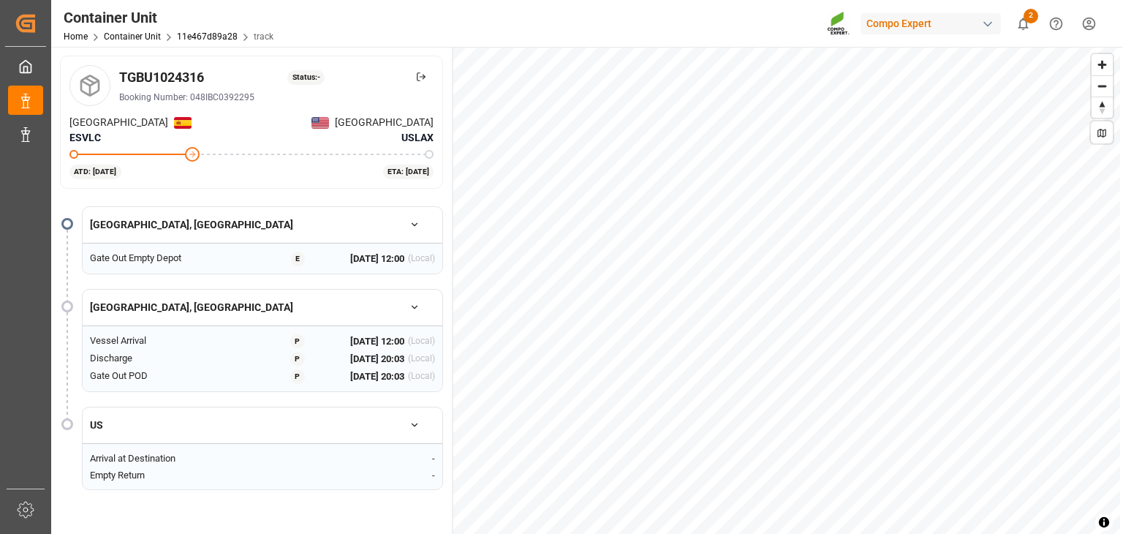
click at [1120, 172] on div "Container Unit Home Container Unit 11e467d89a28 track Compo Expert 2 Notificati…" at bounding box center [585, 267] width 1069 height 534
